Goal: Information Seeking & Learning: Check status

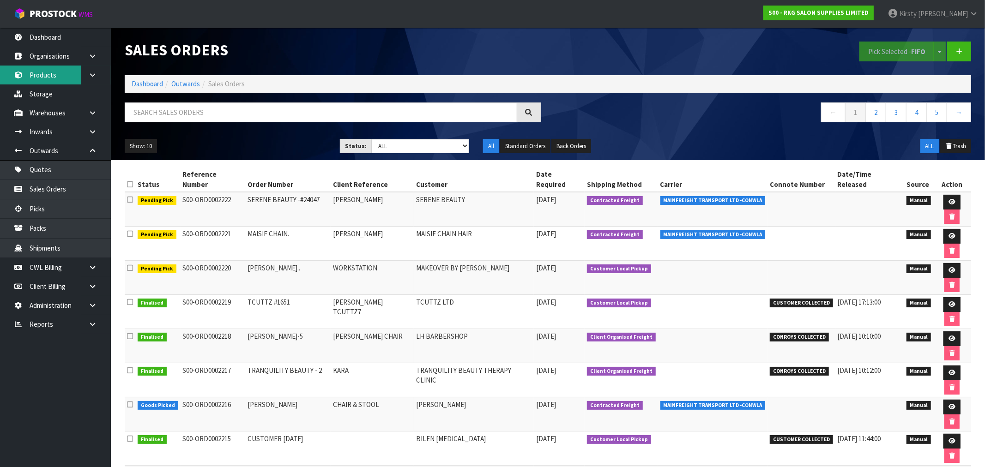
click at [49, 76] on link "Products" at bounding box center [55, 75] width 111 height 19
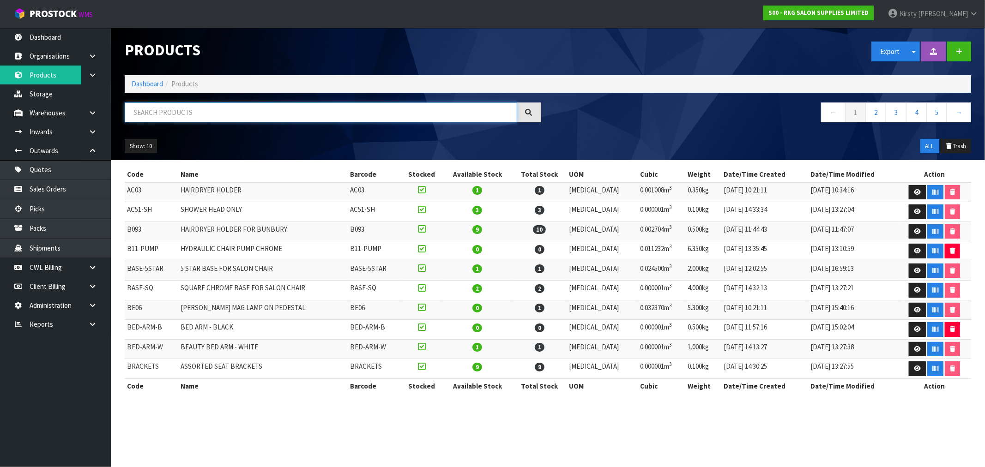
click at [168, 111] on input "text" at bounding box center [321, 112] width 392 height 20
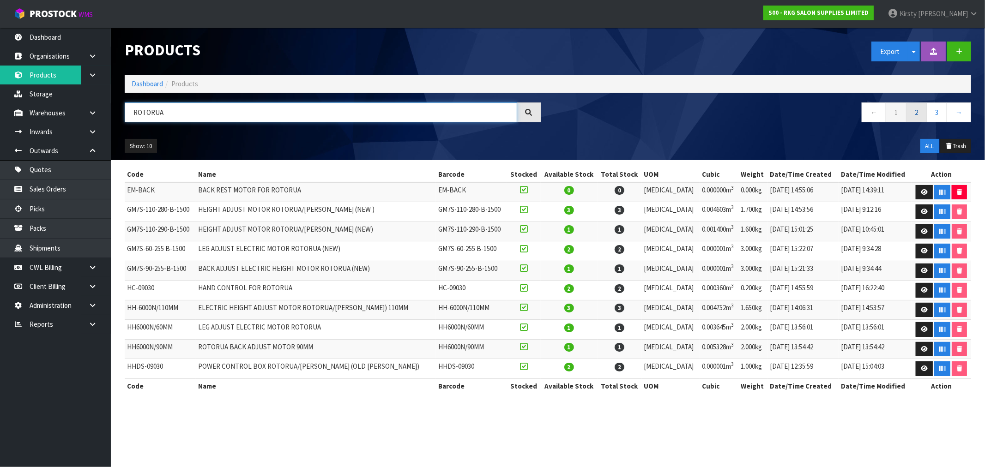
type input "ROTORUA"
click at [916, 116] on link "2" at bounding box center [916, 112] width 21 height 20
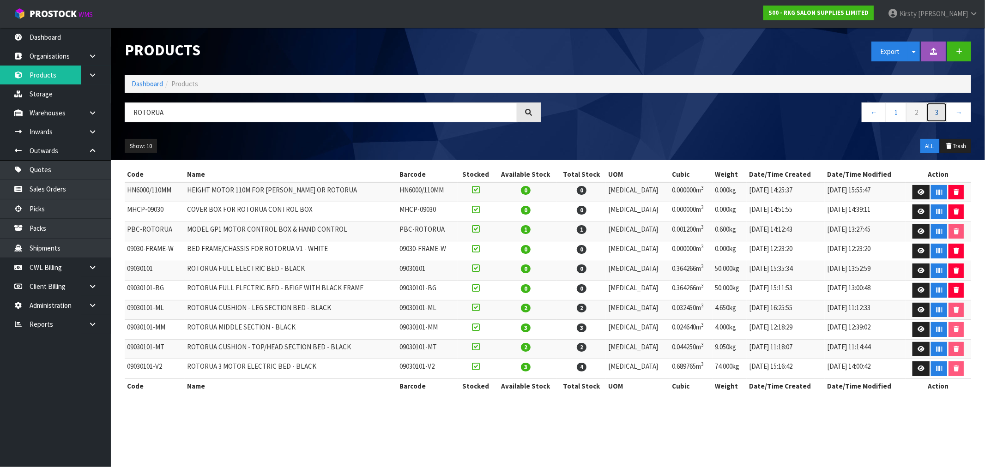
click at [936, 114] on link "3" at bounding box center [936, 112] width 21 height 20
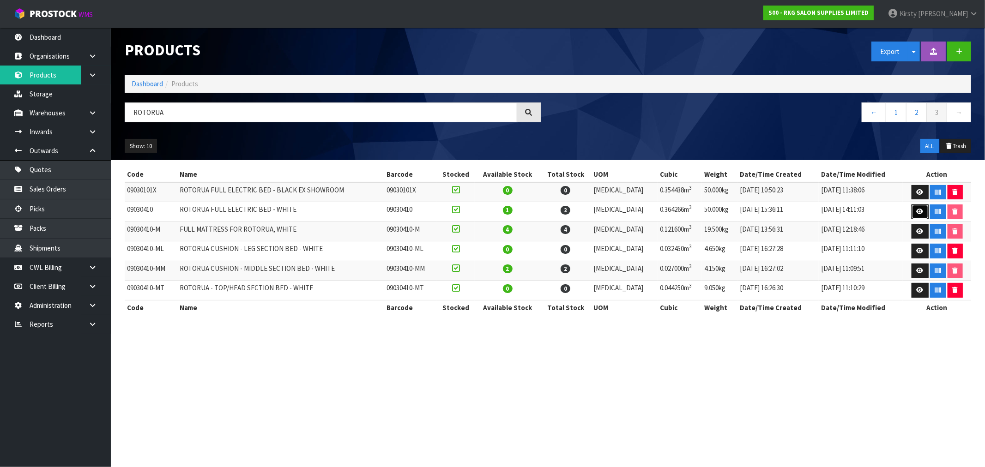
click at [914, 208] on link at bounding box center [919, 211] width 17 height 15
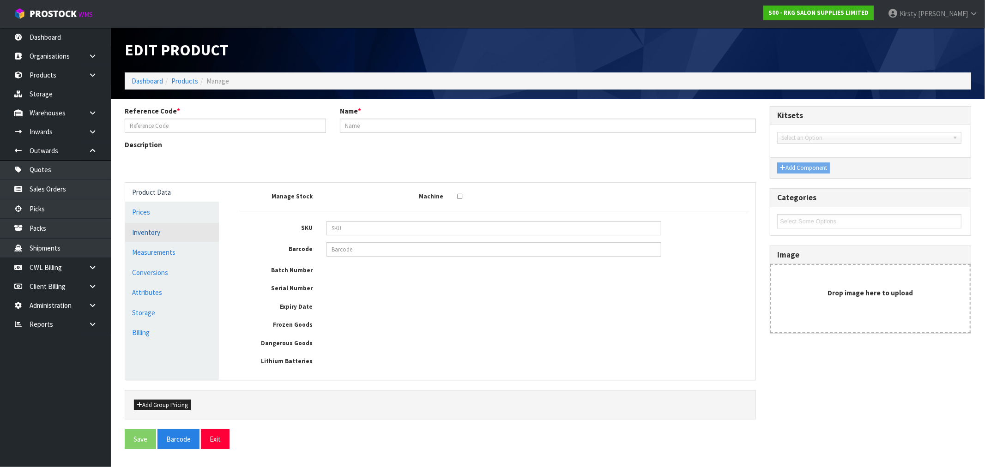
type input "09030410"
type input "ROTORUA FULL ELECTRIC BED - WHITE"
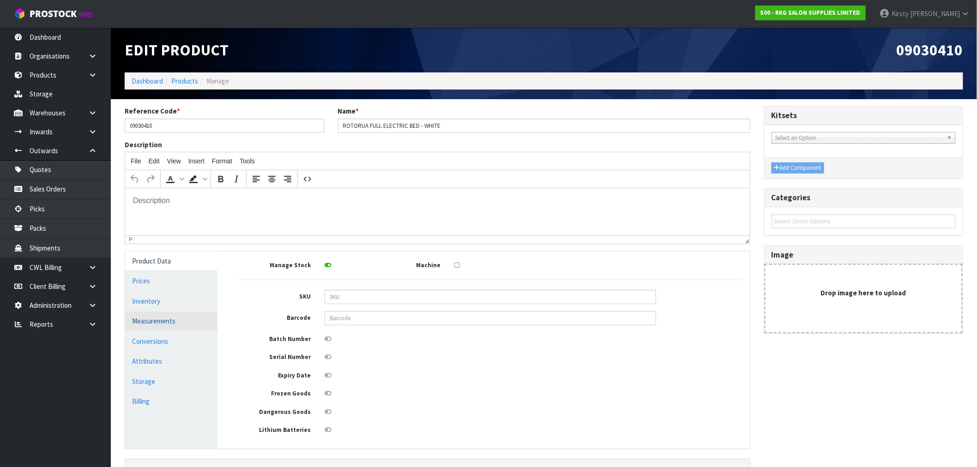
click at [150, 323] on link "Measurements" at bounding box center [171, 321] width 92 height 19
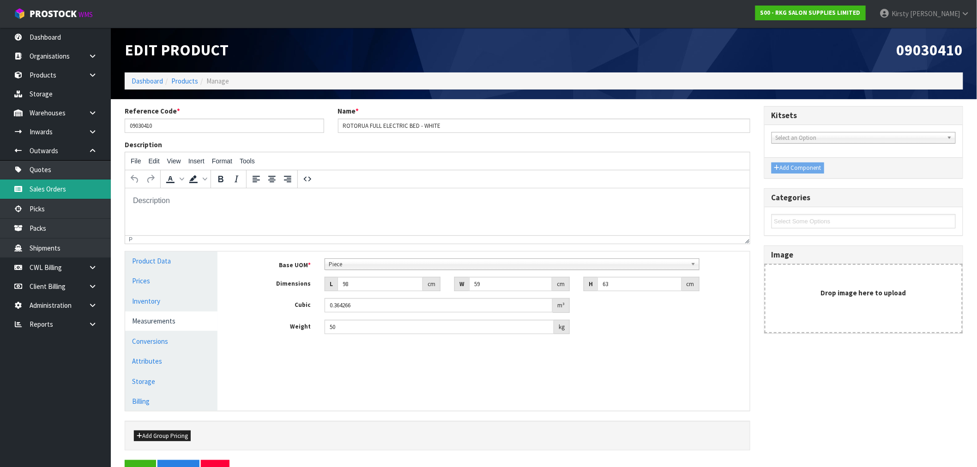
click at [54, 188] on link "Sales Orders" at bounding box center [55, 189] width 111 height 19
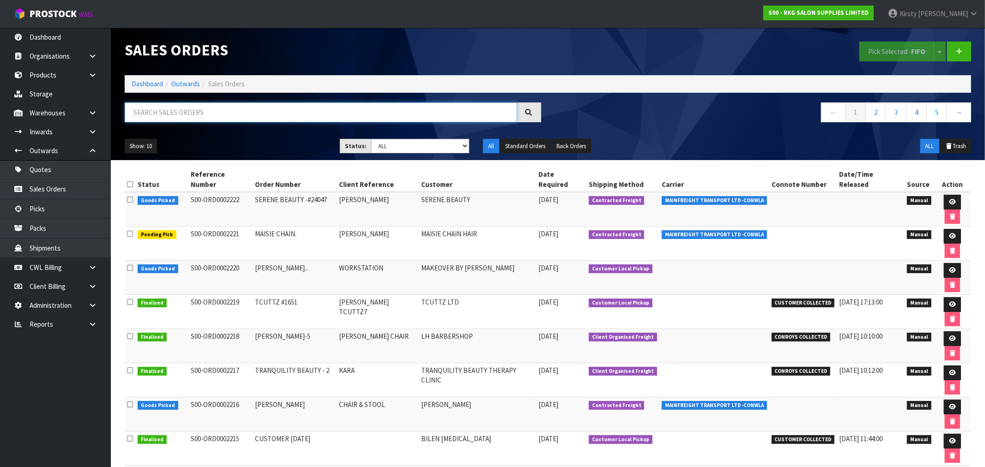
click at [151, 119] on input "text" at bounding box center [321, 112] width 392 height 20
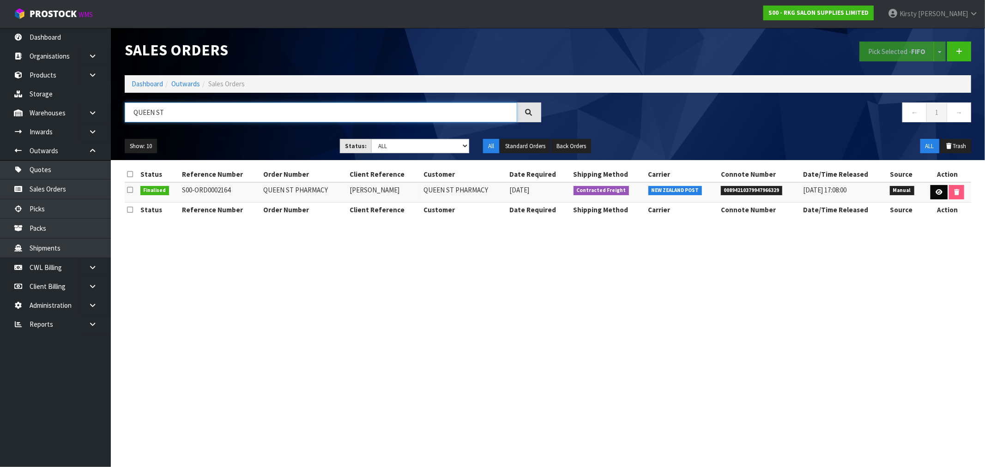
type input "QUEEN ST"
click at [939, 192] on icon at bounding box center [938, 192] width 7 height 6
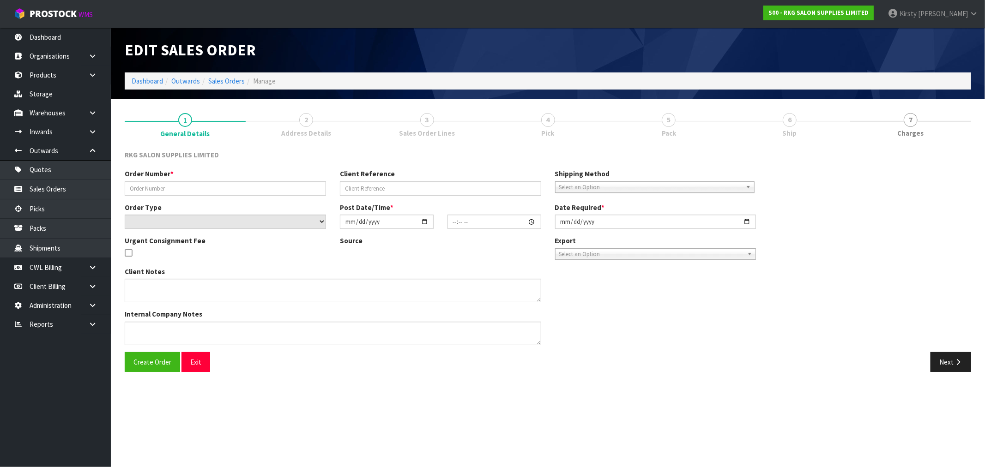
type input "QUEEN ST PHARMACY"
type input "[PERSON_NAME]"
select select "number:0"
type input "[DATE]"
type input "15:20:00.000"
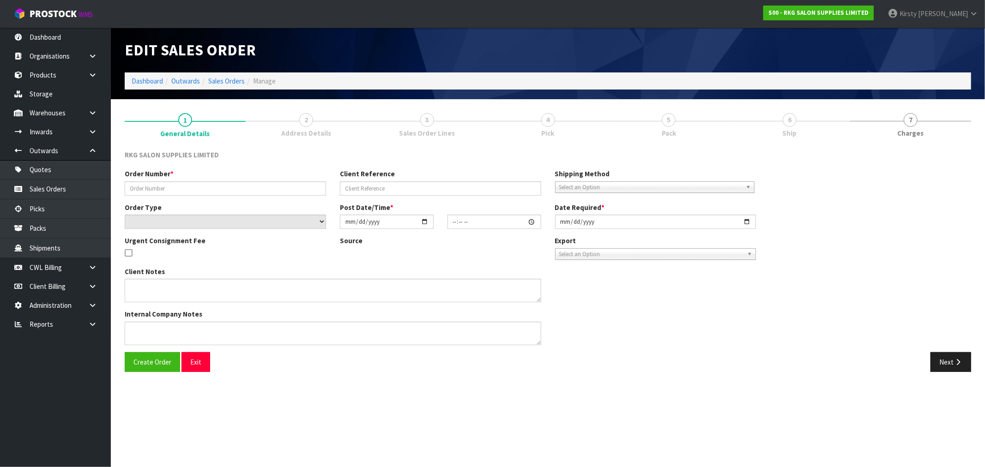
type input "[DATE]"
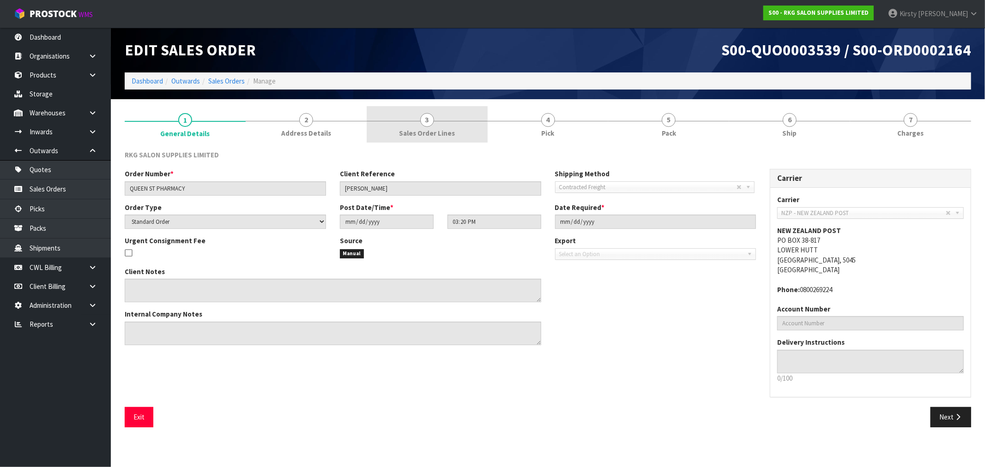
click at [439, 125] on link "3 Sales Order Lines" at bounding box center [427, 124] width 121 height 36
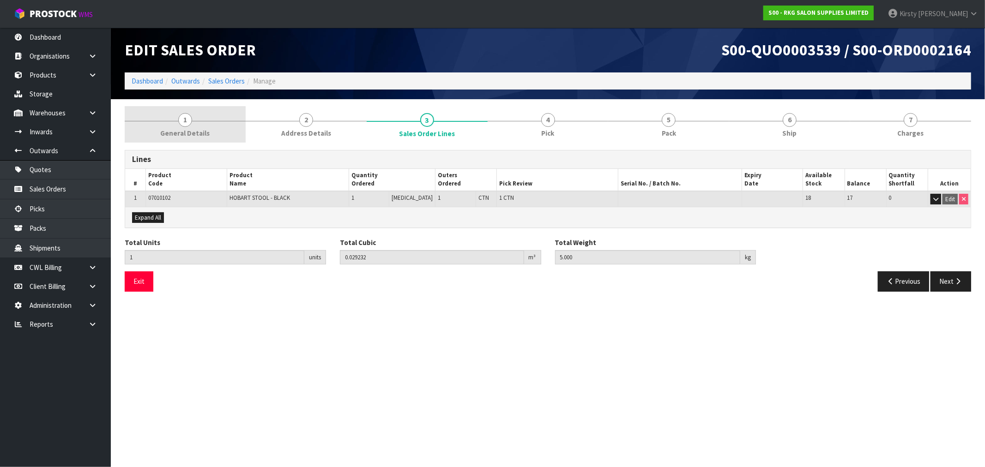
click at [190, 130] on span "General Details" at bounding box center [184, 133] width 49 height 10
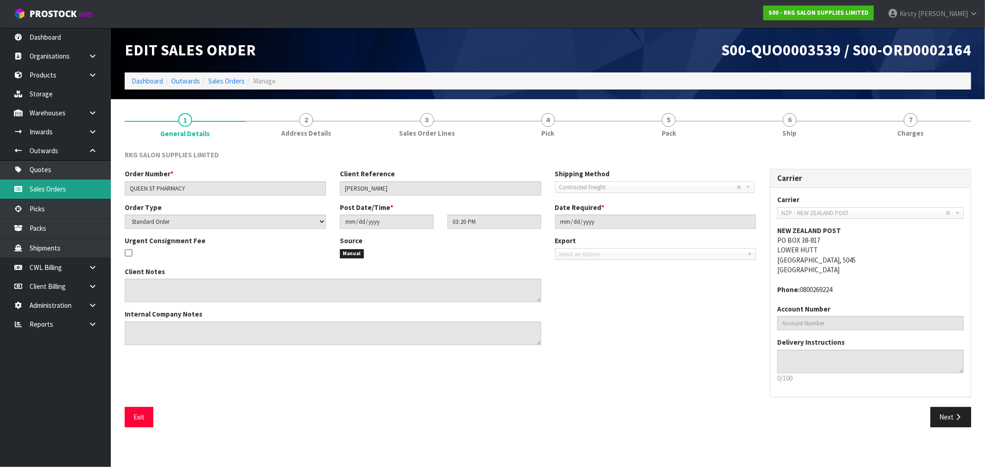
click at [52, 190] on link "Sales Orders" at bounding box center [55, 189] width 111 height 19
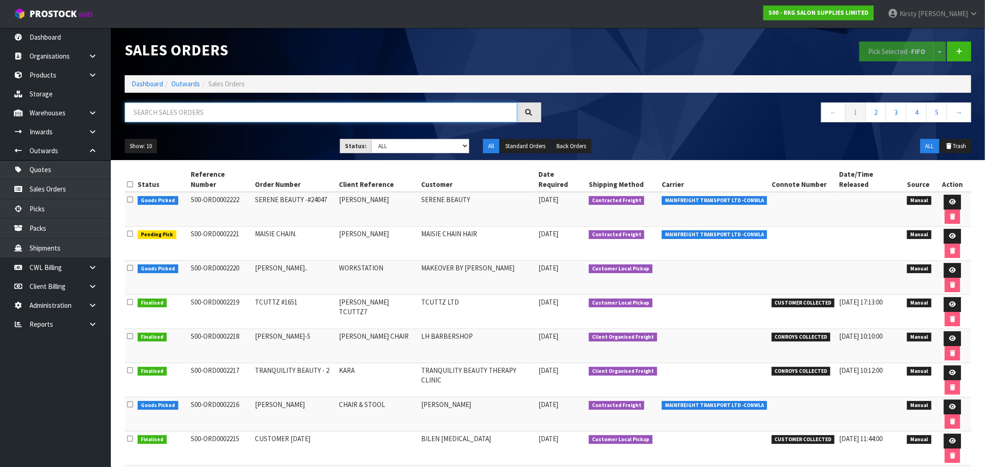
click at [177, 115] on input "text" at bounding box center [321, 112] width 392 height 20
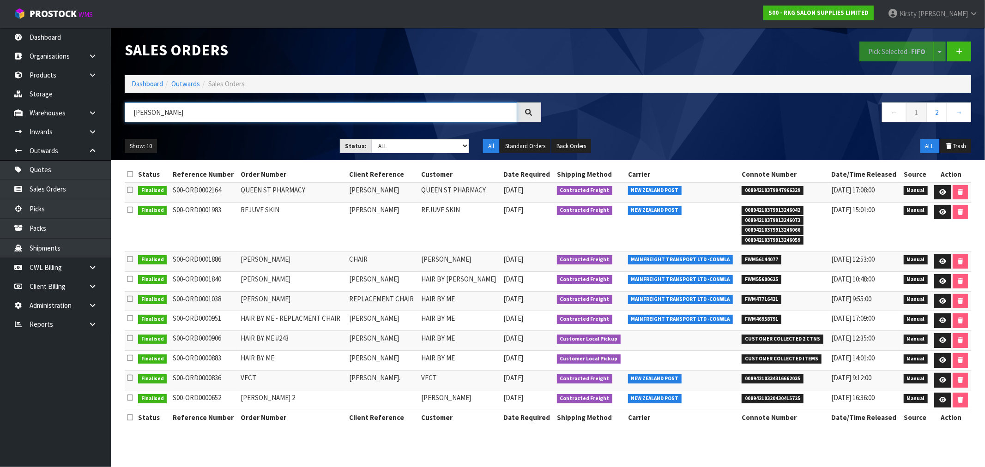
drag, startPoint x: 173, startPoint y: 114, endPoint x: 122, endPoint y: 113, distance: 50.8
click at [122, 114] on div "[PERSON_NAME]" at bounding box center [333, 115] width 430 height 27
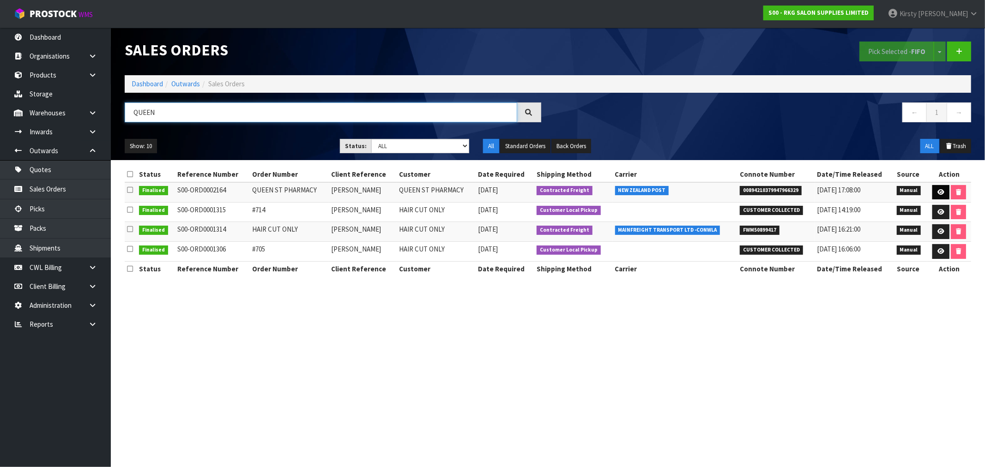
type input "QUEEN"
click at [943, 195] on link at bounding box center [940, 192] width 17 height 15
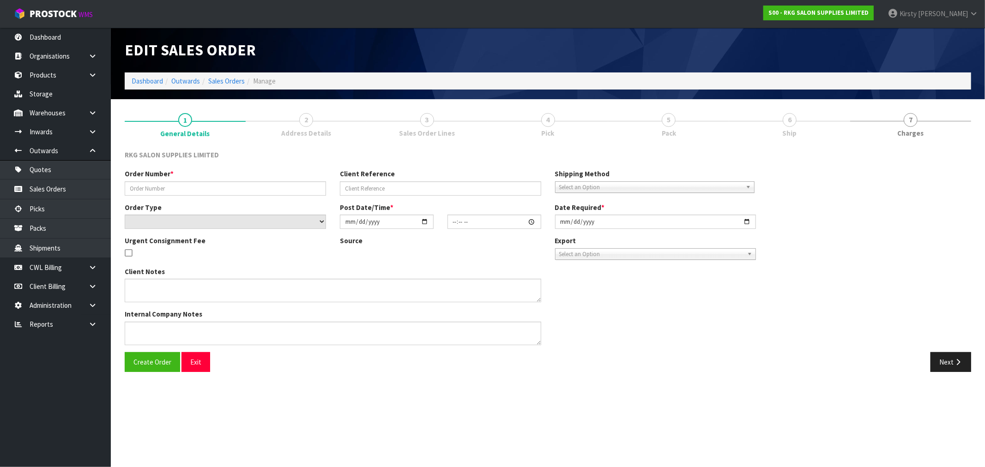
type input "QUEEN ST PHARMACY"
type input "[PERSON_NAME]"
select select "number:0"
type input "[DATE]"
type input "15:20:00.000"
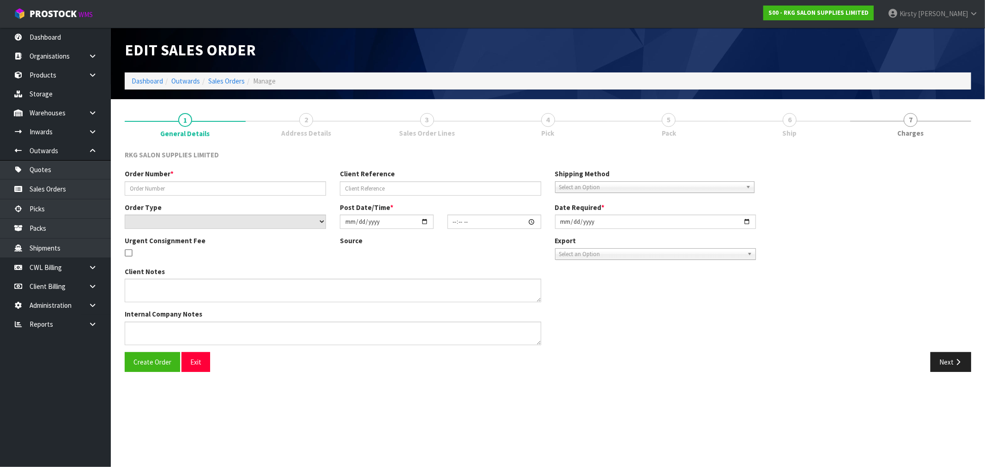
type input "[DATE]"
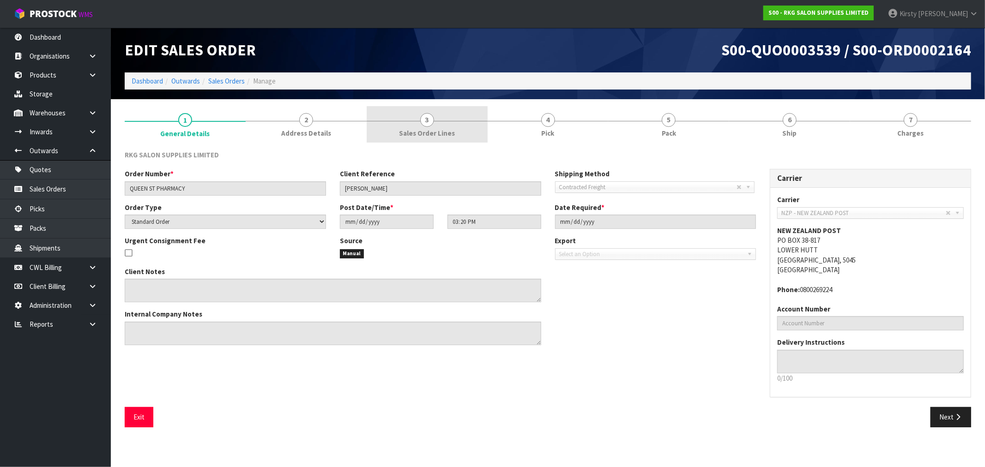
click at [427, 120] on span "3" at bounding box center [427, 120] width 14 height 14
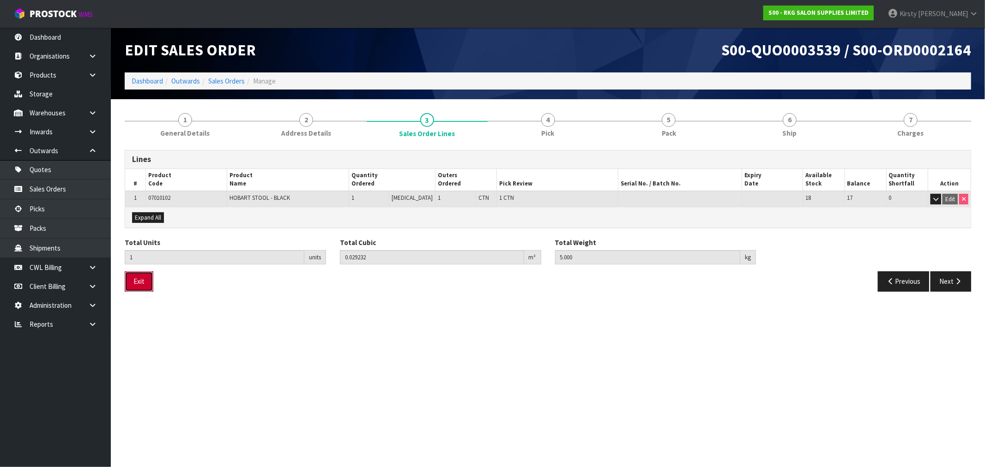
click at [142, 284] on button "Exit" at bounding box center [139, 281] width 29 height 20
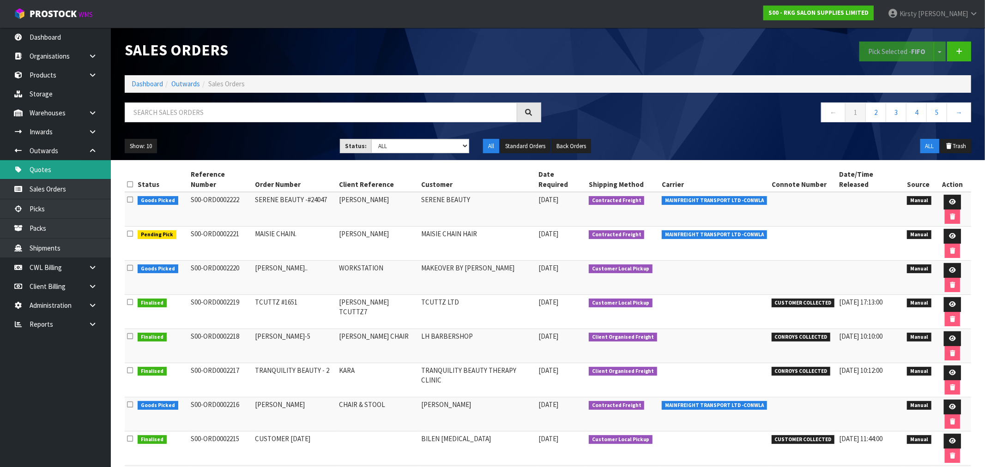
click at [45, 169] on link "Quotes" at bounding box center [55, 169] width 111 height 19
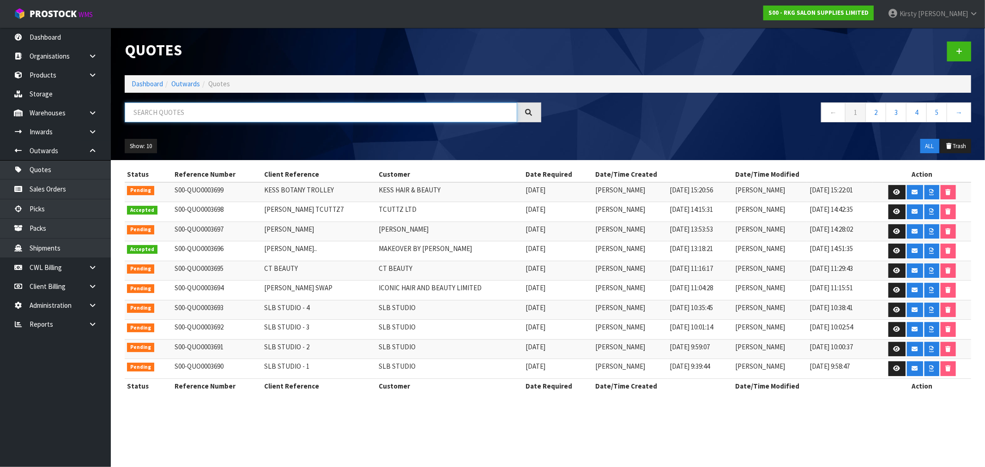
click at [164, 116] on input "text" at bounding box center [321, 112] width 392 height 20
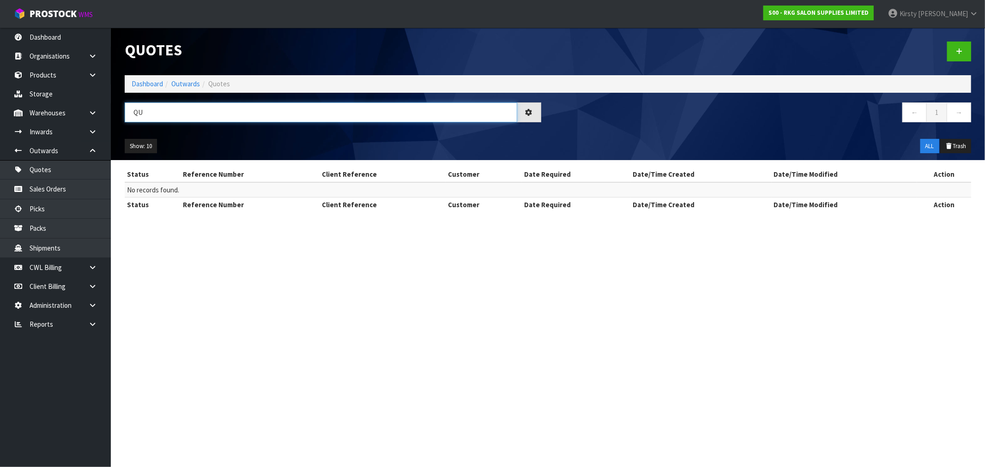
type input "Q"
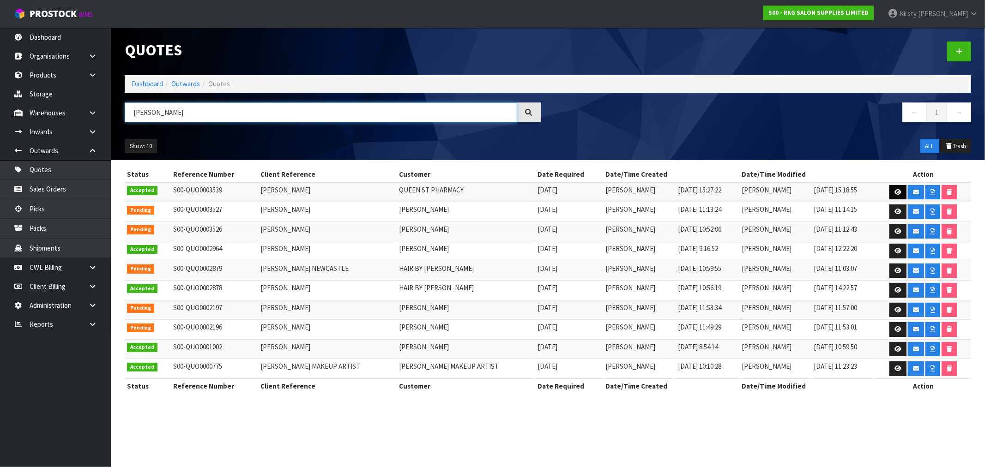
type input "[PERSON_NAME]"
click at [901, 191] on icon at bounding box center [897, 192] width 7 height 6
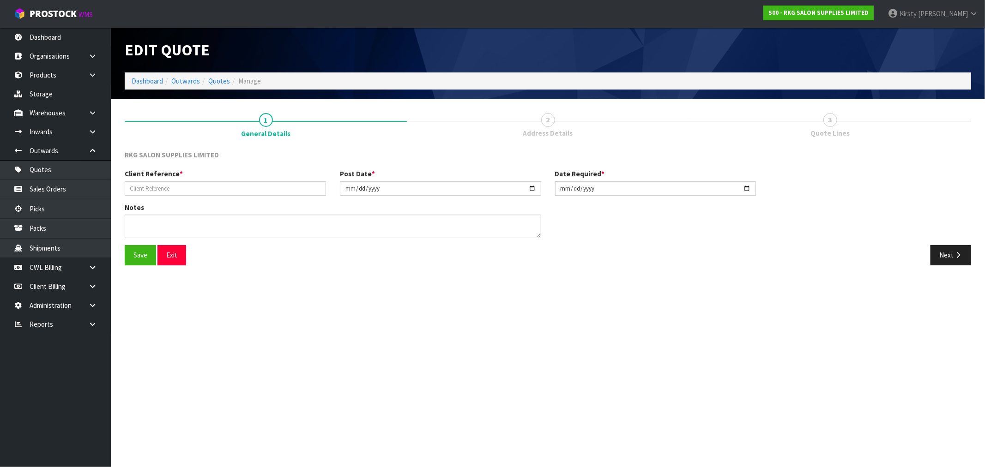
type input "[PERSON_NAME]"
type input "[DATE]"
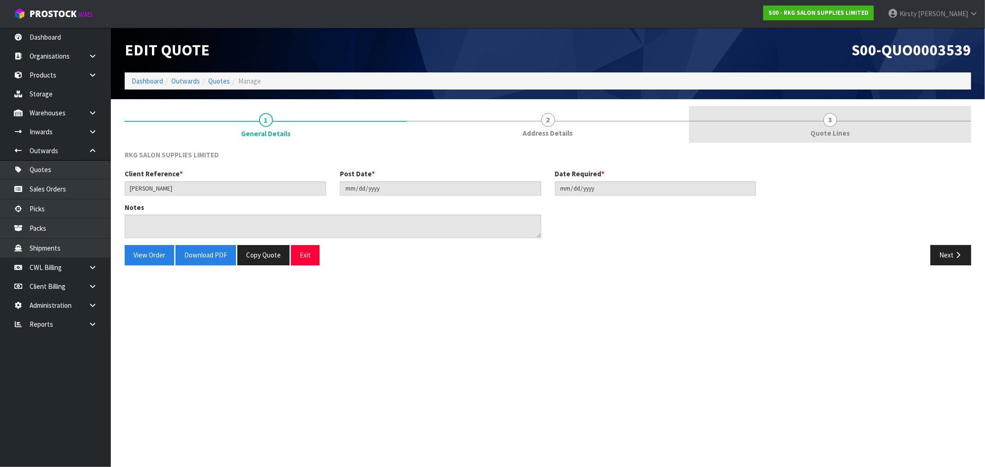
click at [829, 118] on span "3" at bounding box center [830, 120] width 14 height 14
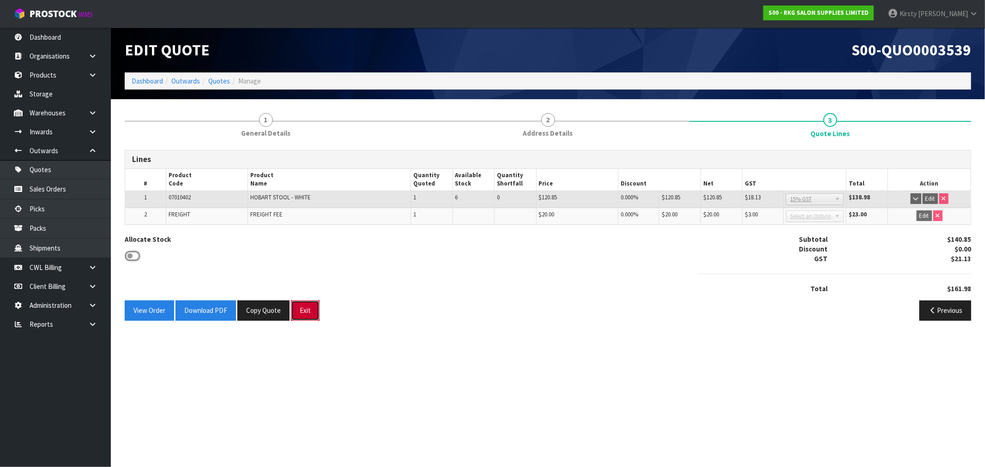
click at [299, 311] on button "Exit" at bounding box center [305, 310] width 29 height 20
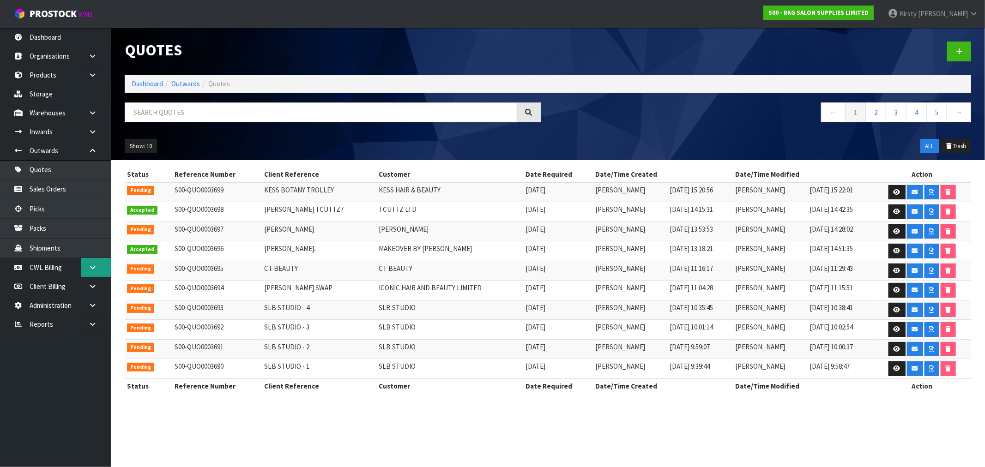
drag, startPoint x: 90, startPoint y: 267, endPoint x: 81, endPoint y: 271, distance: 10.1
click at [90, 267] on icon at bounding box center [92, 267] width 9 height 7
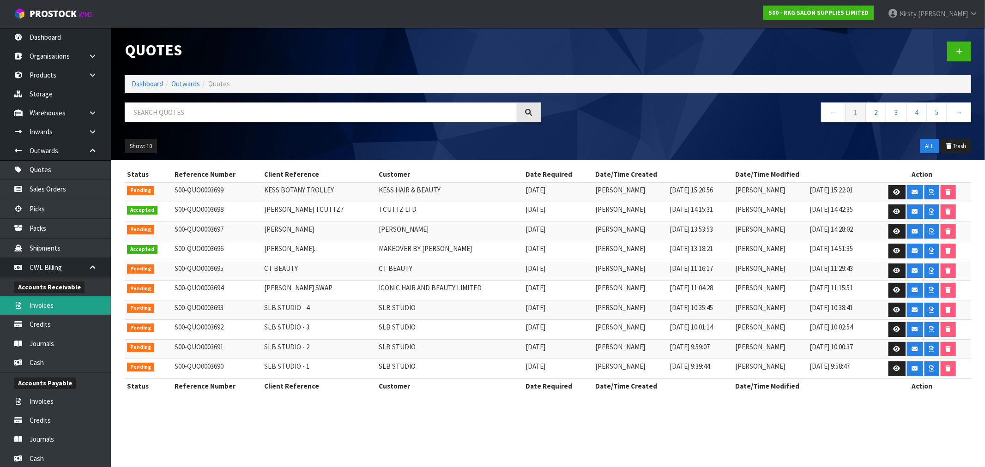
click at [48, 308] on link "Invoices" at bounding box center [55, 305] width 111 height 19
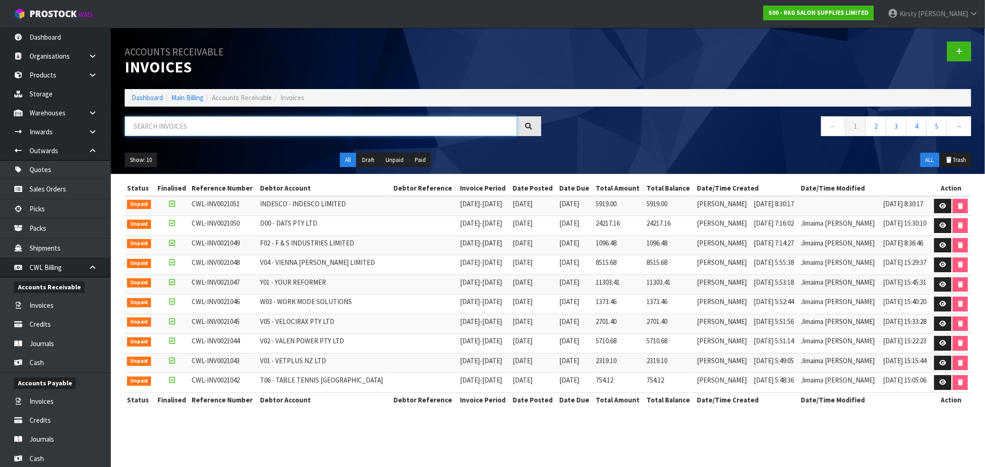
click at [239, 131] on input "text" at bounding box center [321, 126] width 392 height 20
type input "ICONIC"
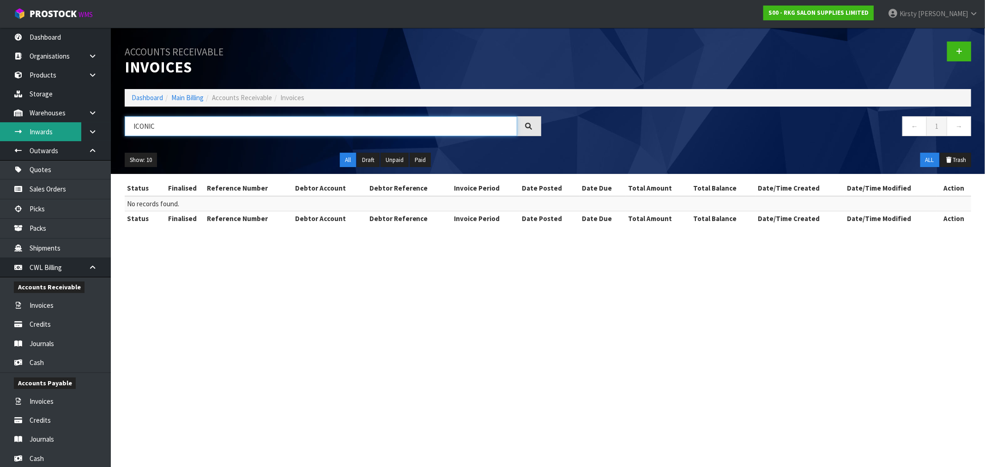
drag, startPoint x: 170, startPoint y: 128, endPoint x: 79, endPoint y: 138, distance: 91.6
click at [79, 138] on body "Toggle navigation ProStock WMS S00 - RKG SALON SUPPLIES LIMITED [PERSON_NAME] L…" at bounding box center [492, 233] width 985 height 467
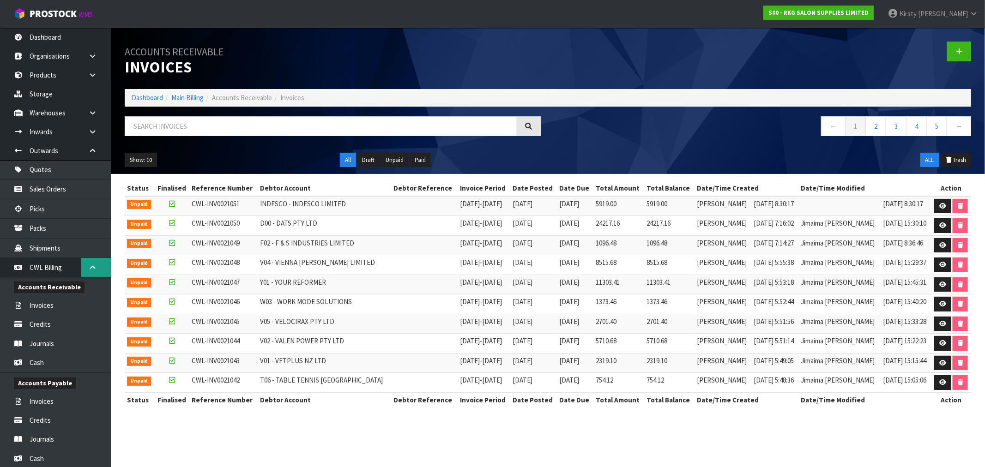
click at [90, 266] on icon at bounding box center [92, 267] width 9 height 7
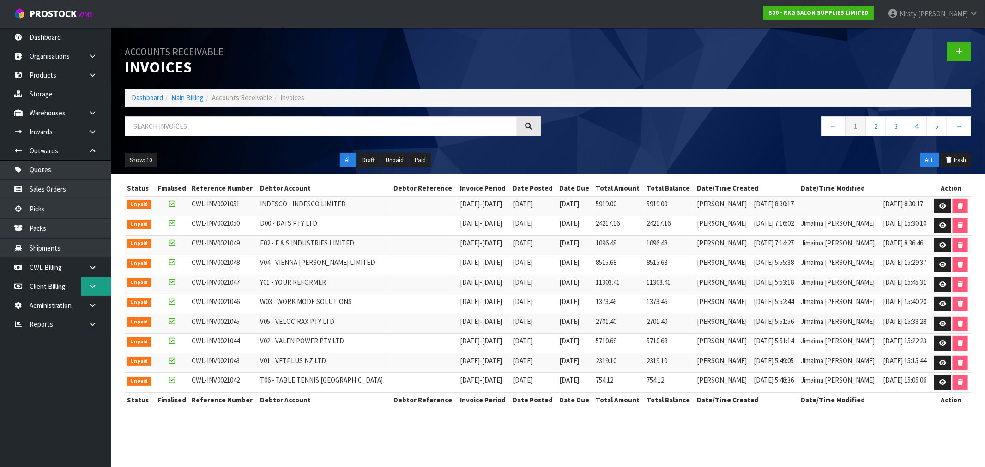
click at [91, 288] on icon at bounding box center [92, 286] width 9 height 7
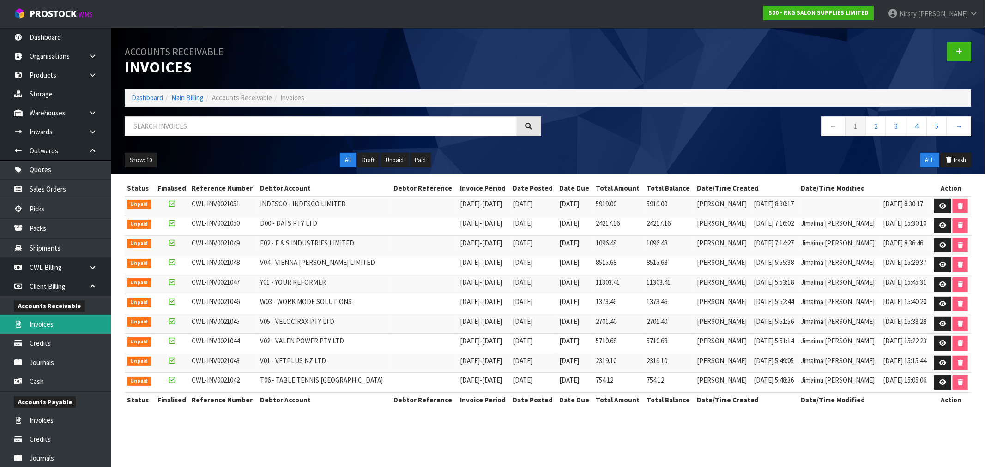
drag, startPoint x: 47, startPoint y: 328, endPoint x: 63, endPoint y: 299, distance: 33.5
click at [47, 326] on link "Invoices" at bounding box center [55, 324] width 111 height 19
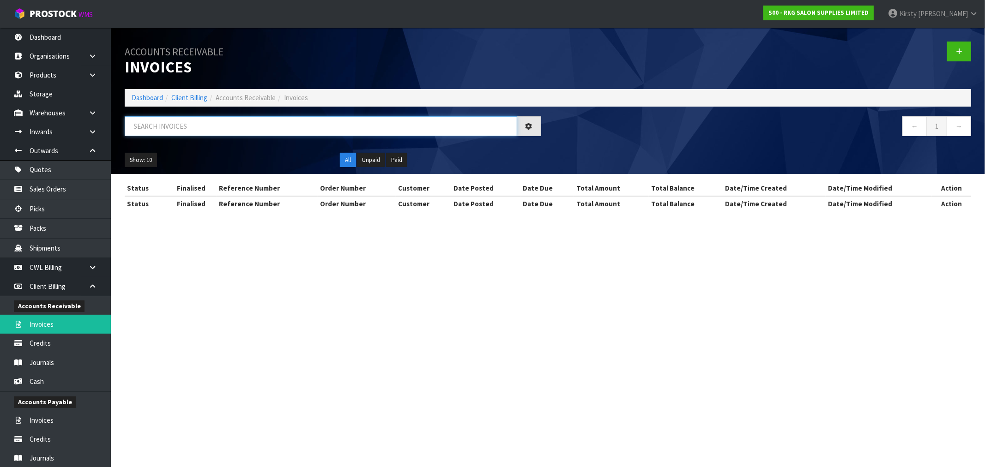
click at [155, 120] on input "text" at bounding box center [321, 126] width 392 height 20
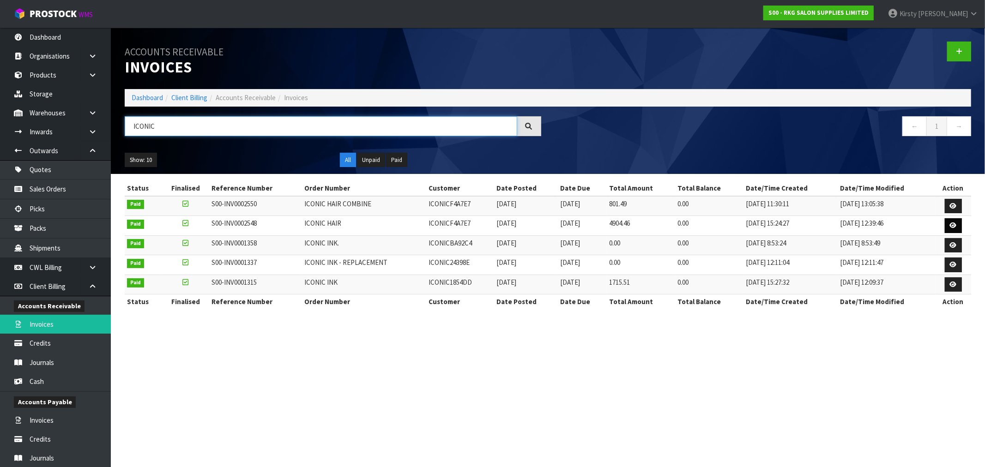
type input "ICONIC"
click at [952, 223] on icon at bounding box center [953, 225] width 7 height 6
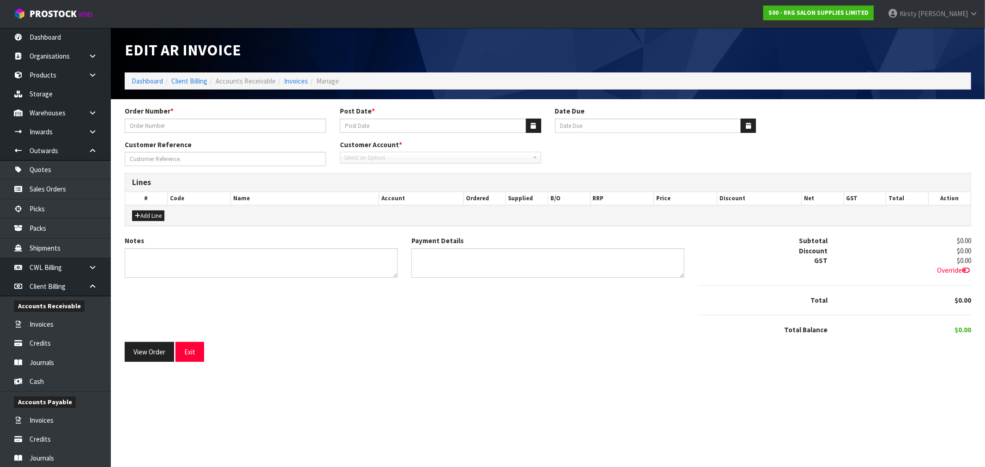
type input "ICONIC HAIR"
type input "[DATE]"
type input "[PERSON_NAME]"
type textarea "THANK YOU FOR YOUR ORDER."
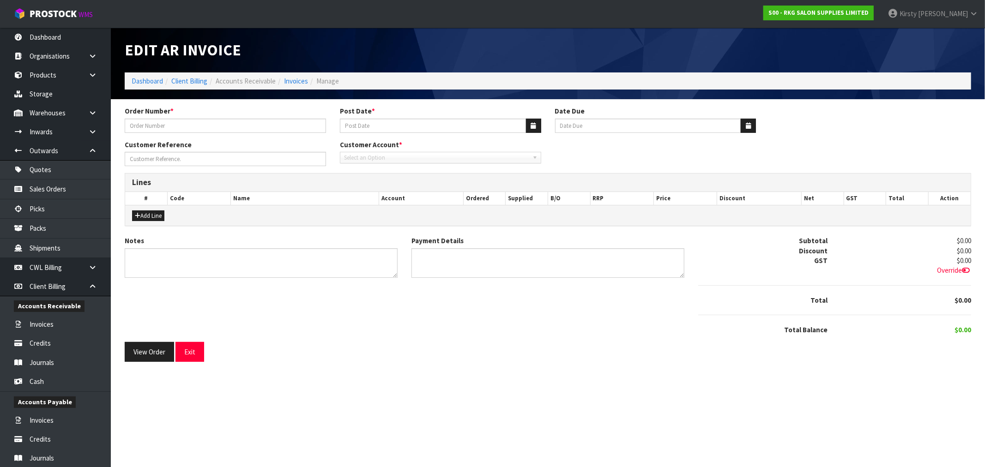
type textarea "DIRECT CREDIT [DATE]"
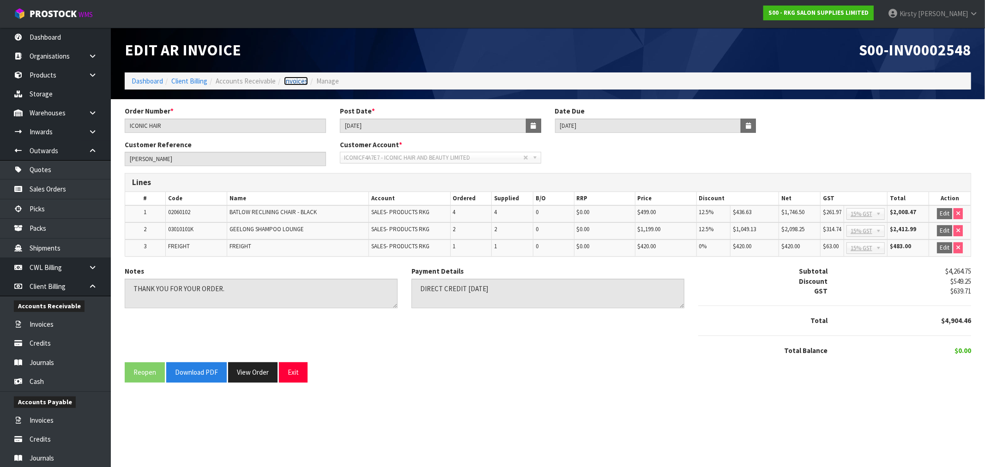
click at [293, 84] on link "Invoices" at bounding box center [296, 81] width 24 height 9
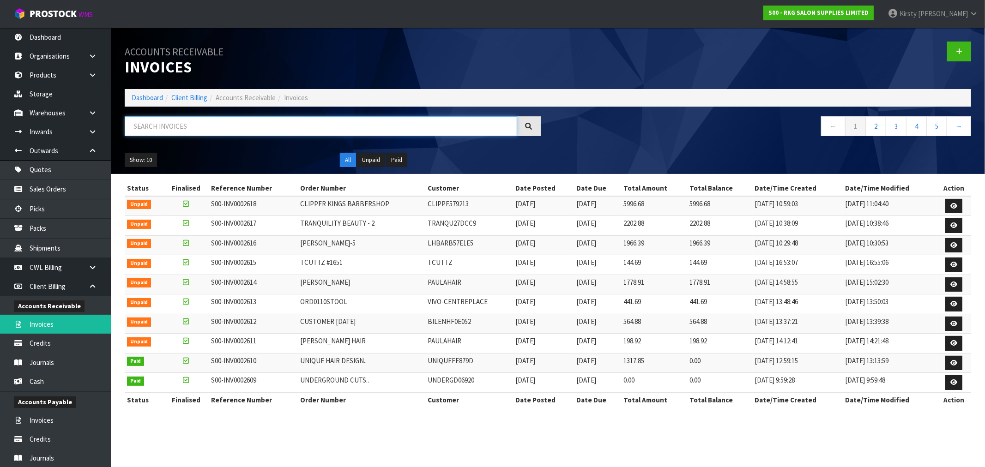
click at [197, 123] on input "text" at bounding box center [321, 126] width 392 height 20
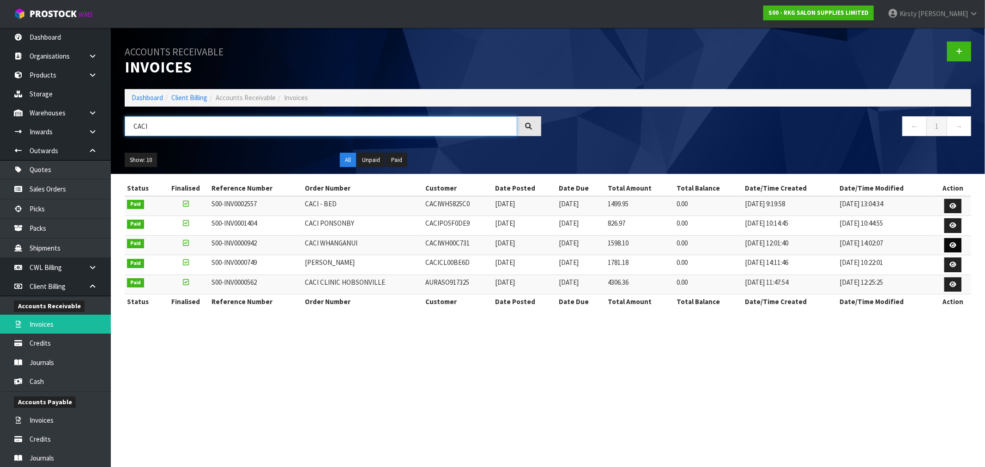
type input "CACI"
click at [950, 244] on icon at bounding box center [952, 245] width 7 height 6
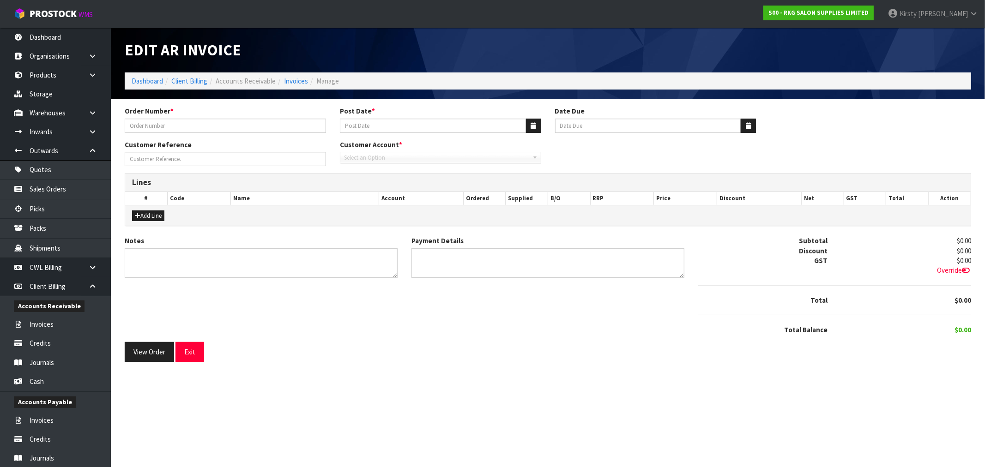
type input "CACI WHANGANUI"
type input "[DATE]"
type input "[PERSON_NAME]"
type textarea "THANK YOU FOR YOUR ORDER."
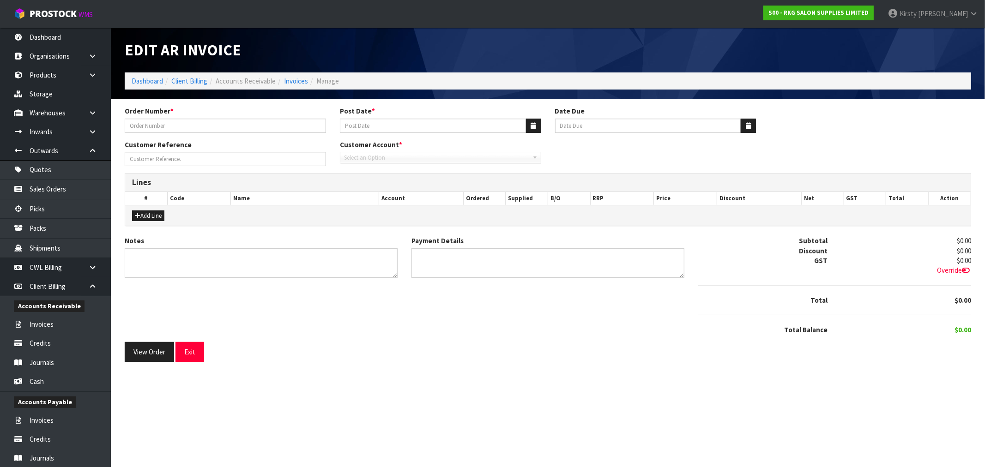
type textarea "DIRECT CREDIT [DATE]"
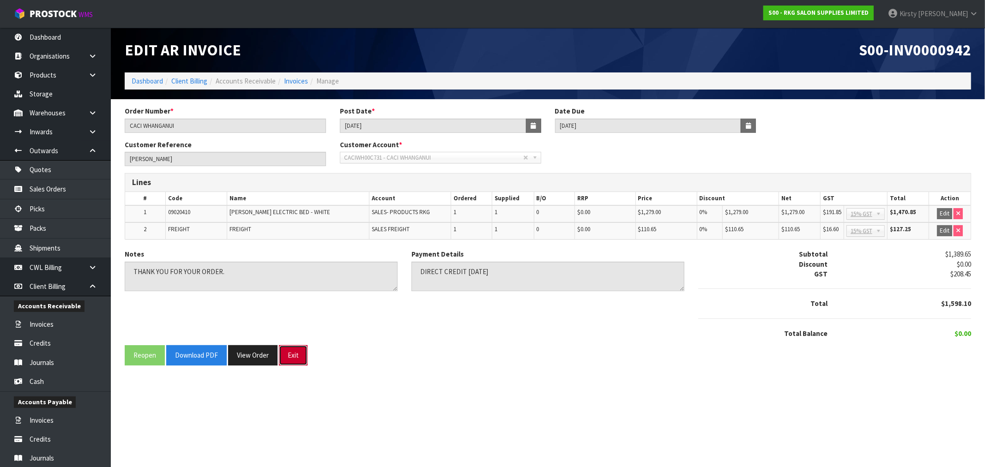
click at [288, 354] on button "Exit" at bounding box center [293, 355] width 29 height 20
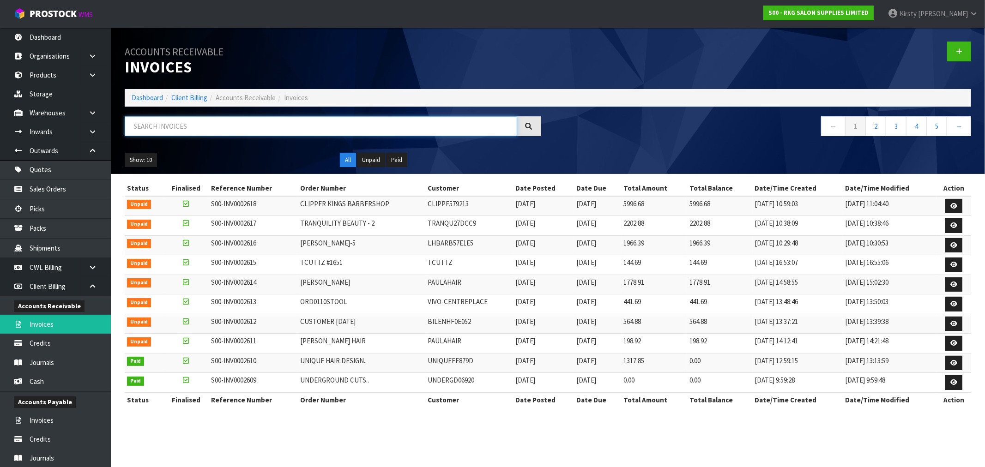
click at [164, 126] on input "text" at bounding box center [321, 126] width 392 height 20
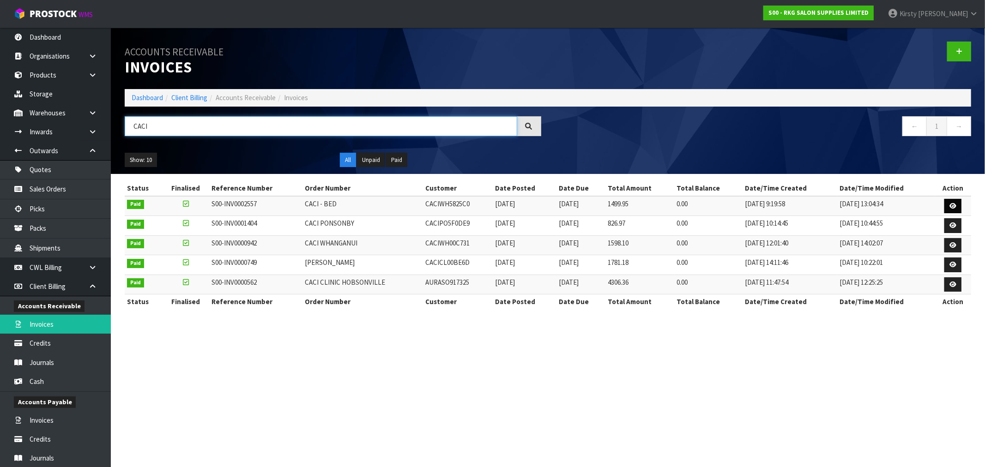
type input "CACI"
click at [958, 203] on link at bounding box center [952, 206] width 17 height 15
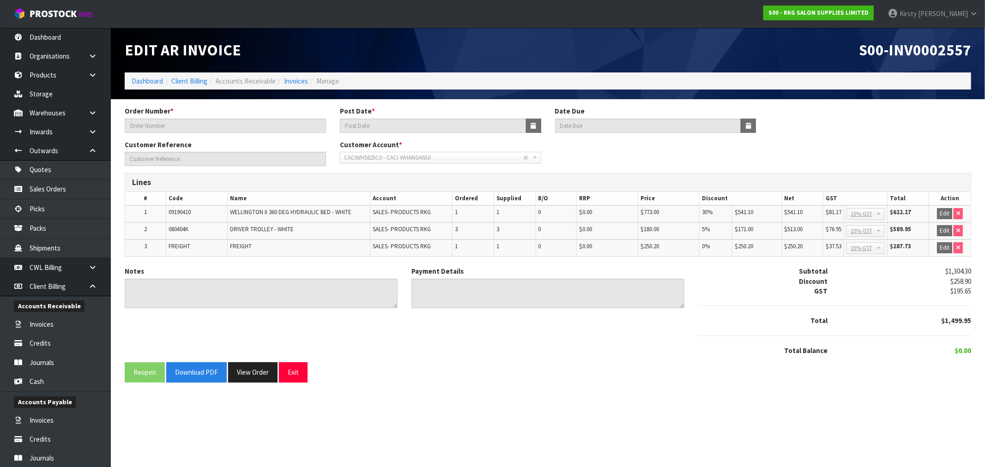
type input "CACI - BED"
type input "[DATE]"
type input "[PERSON_NAME]"
type textarea "THANK YOU FOR YOUR ORDER."
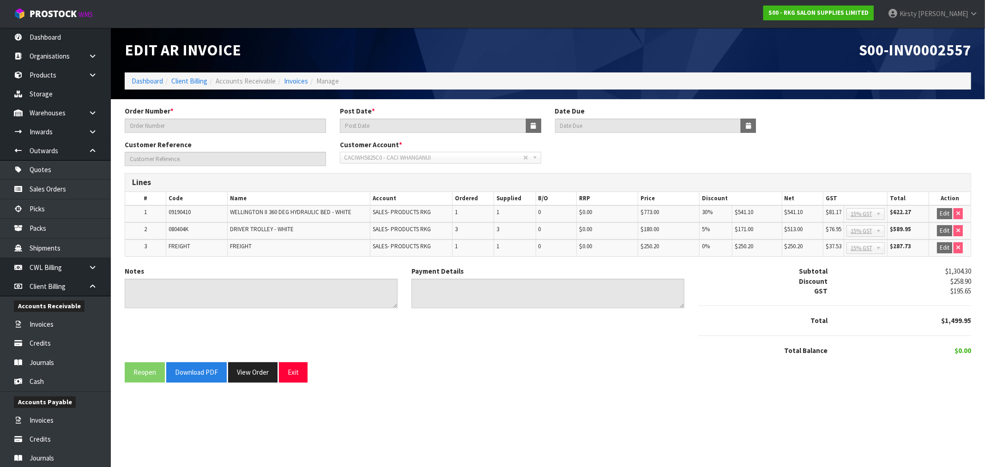
type textarea "DIRECT CREDIT [DATE]"
click at [294, 80] on link "Invoices" at bounding box center [296, 81] width 24 height 9
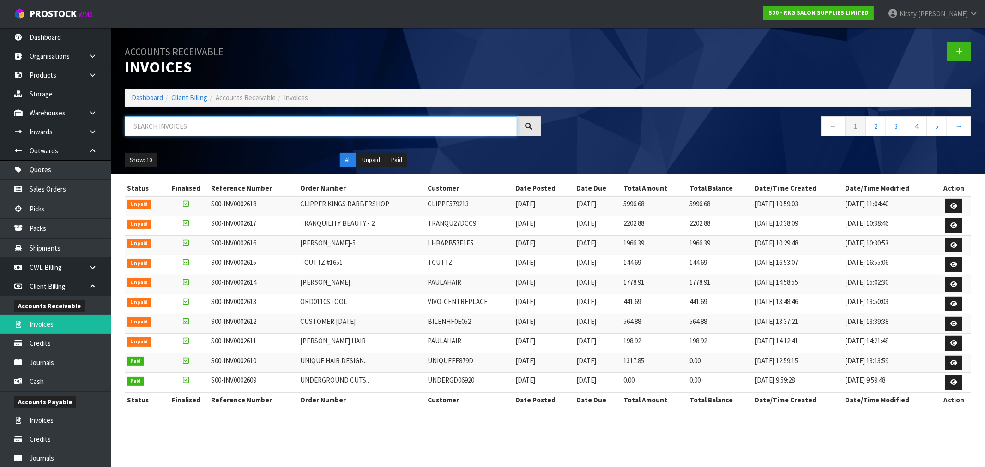
click at [178, 126] on input "text" at bounding box center [321, 126] width 392 height 20
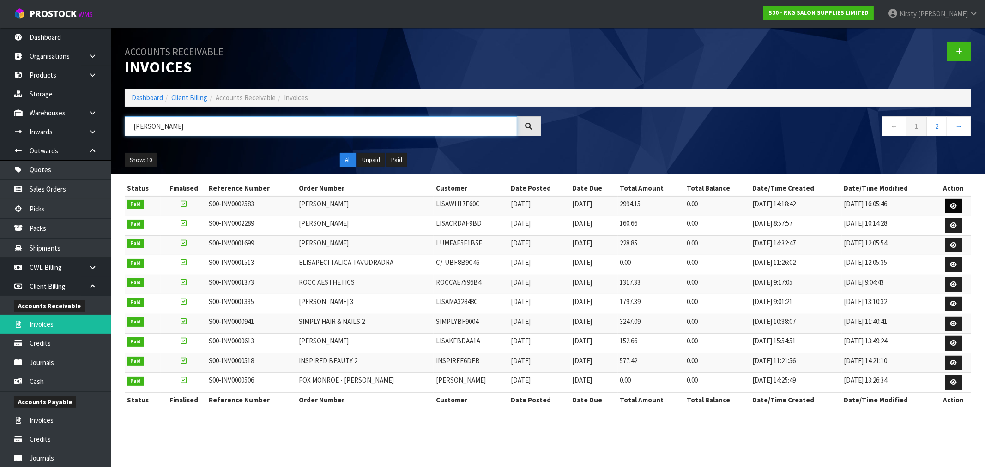
type input "[PERSON_NAME]"
click at [956, 203] on icon at bounding box center [953, 206] width 7 height 6
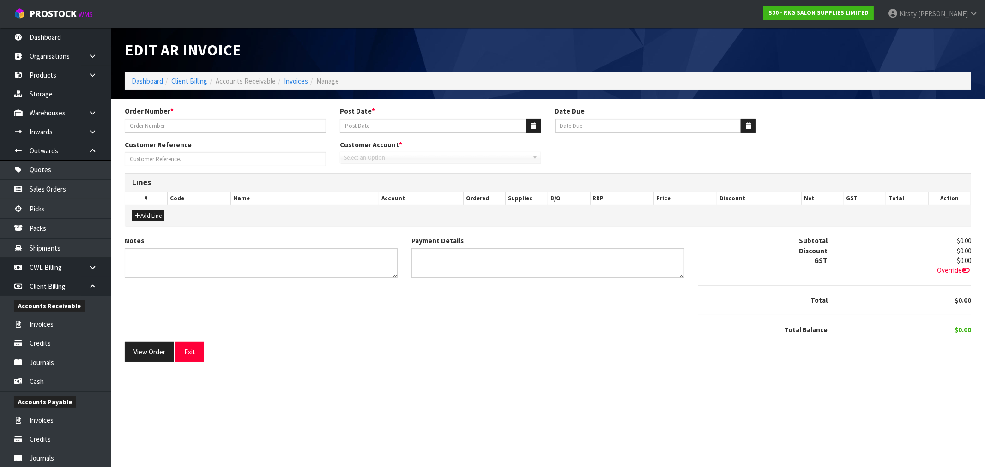
type input "[PERSON_NAME]"
type input "[DATE]"
type input "[PERSON_NAME]"
type textarea "THANK YOU FOR YOUR ORDER"
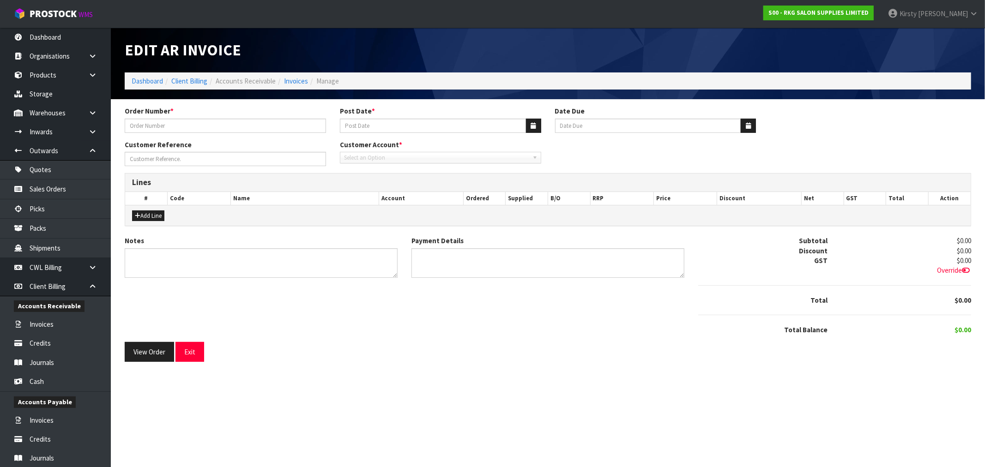
type textarea "DIRECT CREDIT"
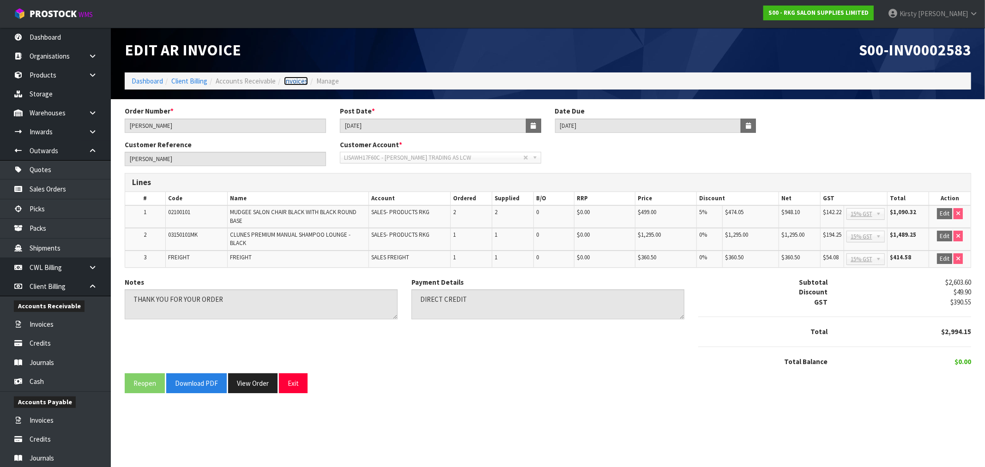
click at [292, 83] on link "Invoices" at bounding box center [296, 81] width 24 height 9
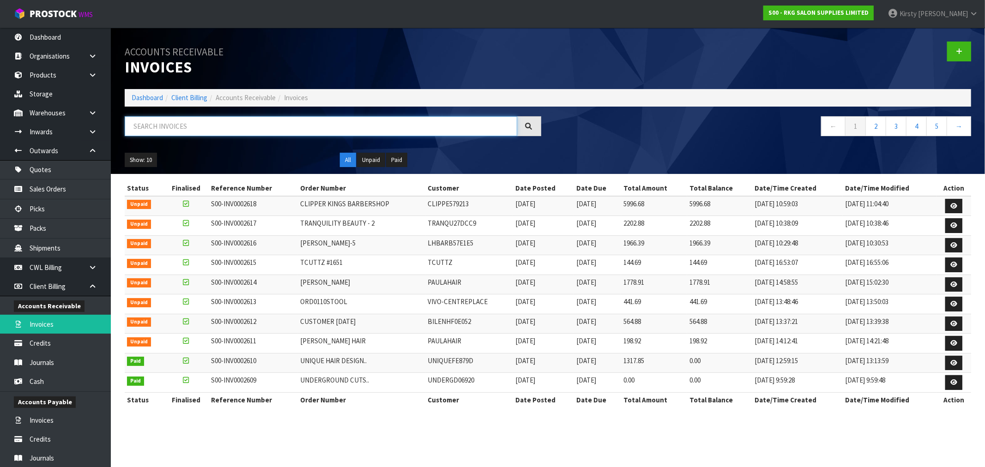
click at [239, 126] on input "text" at bounding box center [321, 126] width 392 height 20
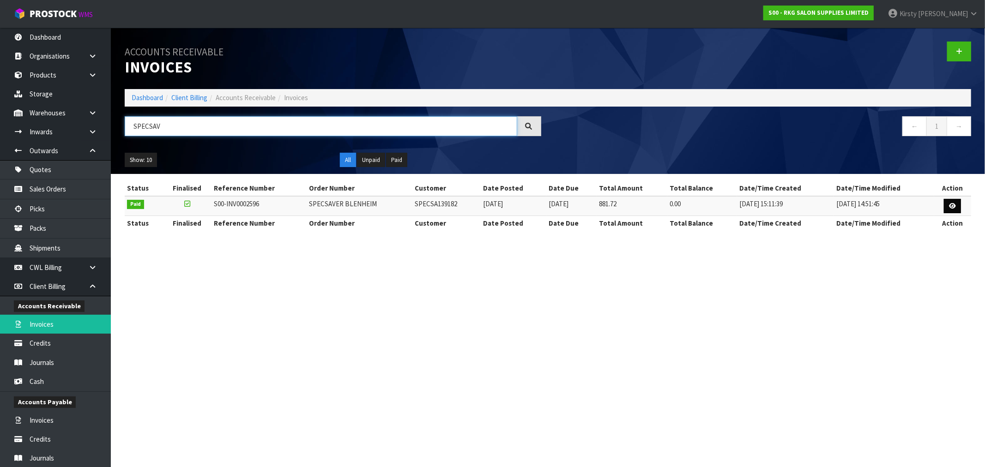
type input "SPECSAV"
click at [956, 208] on icon at bounding box center [952, 206] width 7 height 6
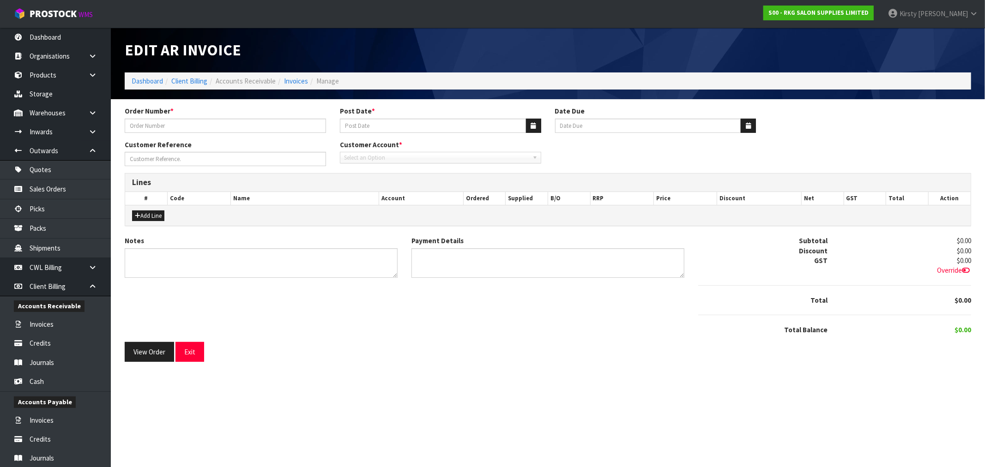
type input "SPECSAVER BLENHEIM"
type input "[DATE]"
type input "[PERSON_NAME]"
type textarea "BEAUTY BED EX SHOWROOM THANK YOU FOR YOUR ORDER."
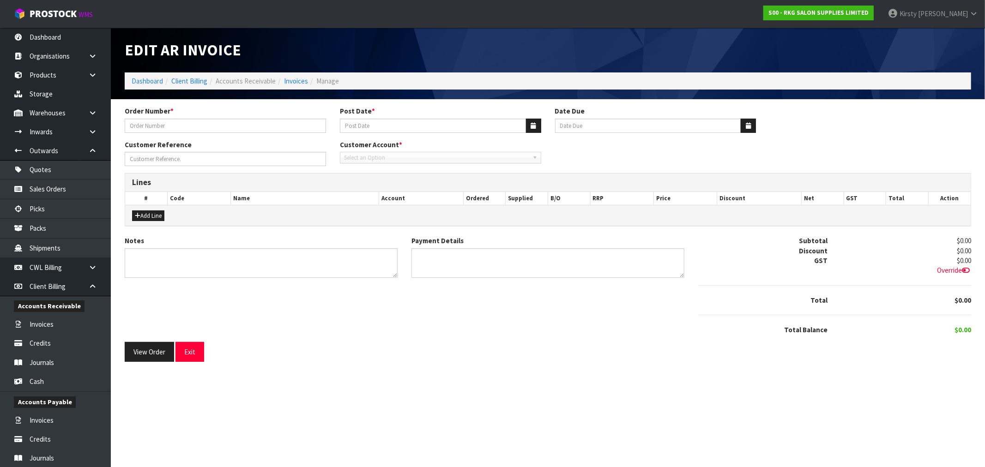
type textarea "DIRECT CREDIT [DATE]"
